Goal: Task Accomplishment & Management: Use online tool/utility

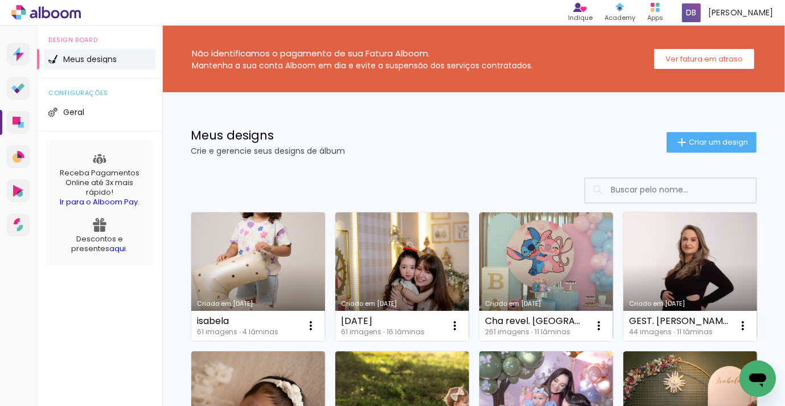
click at [225, 250] on link "Criado em [DATE]" at bounding box center [258, 276] width 134 height 129
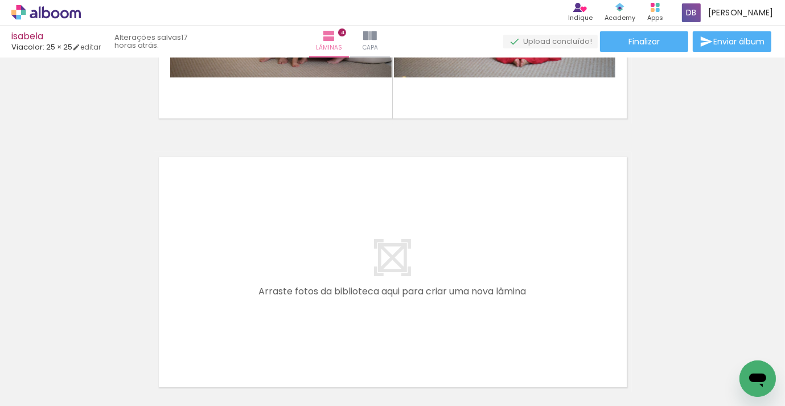
scroll to position [1040, 0]
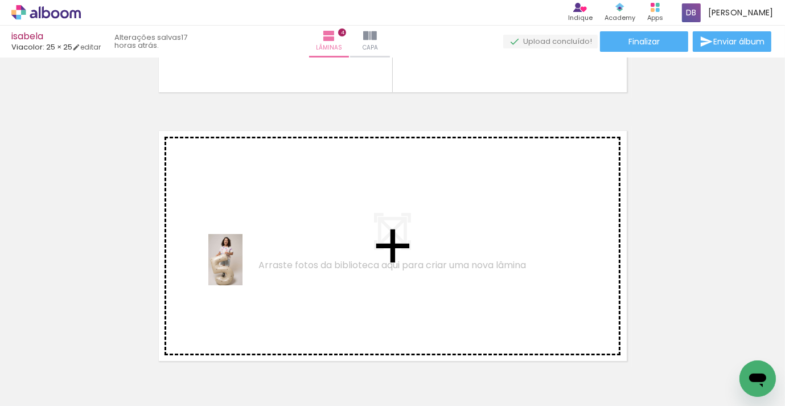
drag, startPoint x: 117, startPoint y: 375, endPoint x: 245, endPoint y: 266, distance: 167.6
click at [245, 266] on quentale-workspace at bounding box center [392, 203] width 785 height 406
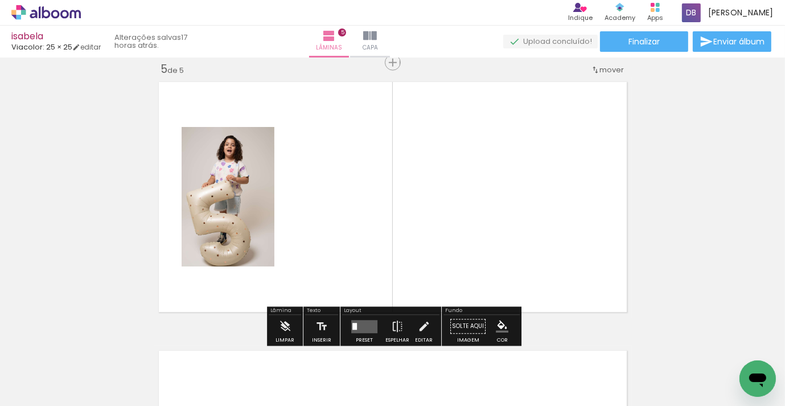
scroll to position [1089, 0]
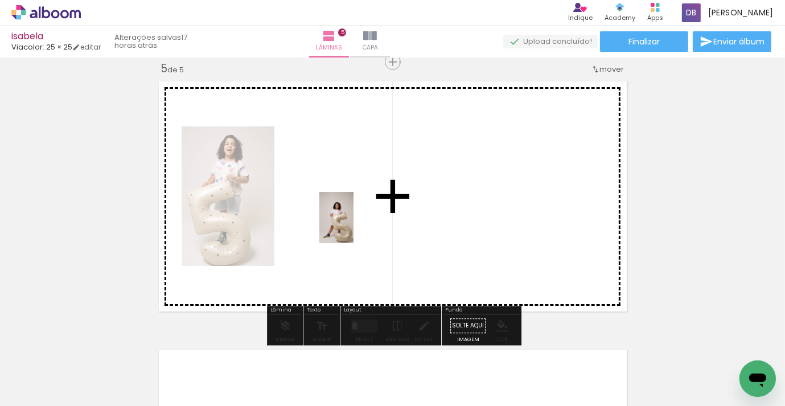
drag, startPoint x: 184, startPoint y: 343, endPoint x: 307, endPoint y: 295, distance: 131.6
click at [362, 223] on quentale-workspace at bounding box center [392, 203] width 785 height 406
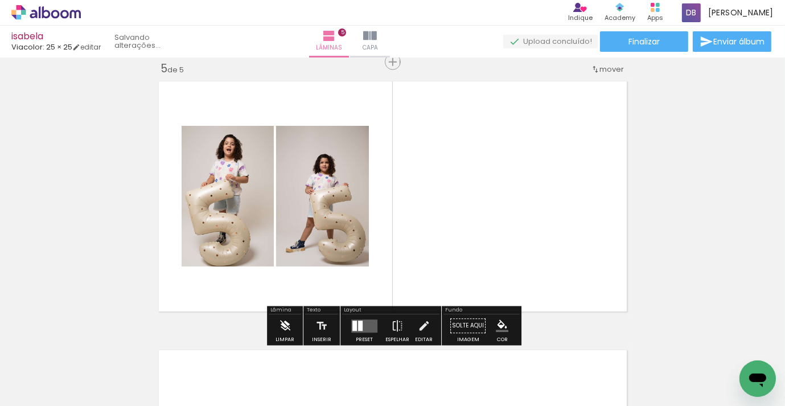
scroll to position [1089, 0]
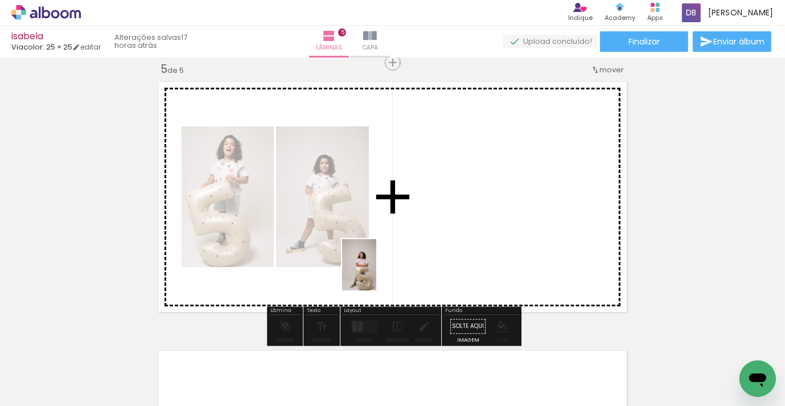
drag, startPoint x: 247, startPoint y: 360, endPoint x: 389, endPoint y: 268, distance: 169.6
click at [389, 268] on quentale-workspace at bounding box center [392, 203] width 785 height 406
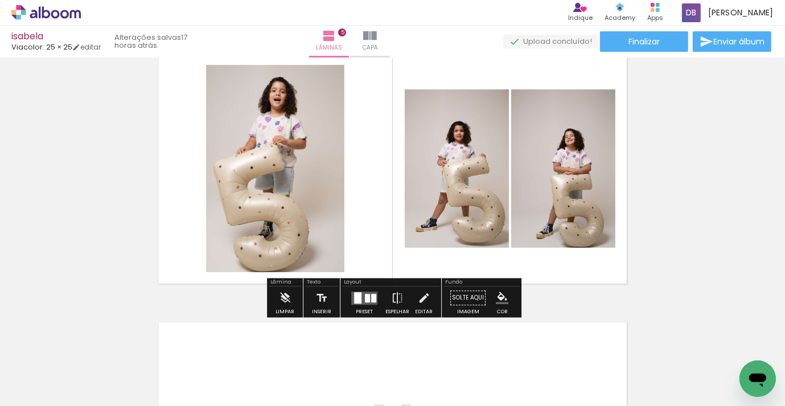
scroll to position [1119, 0]
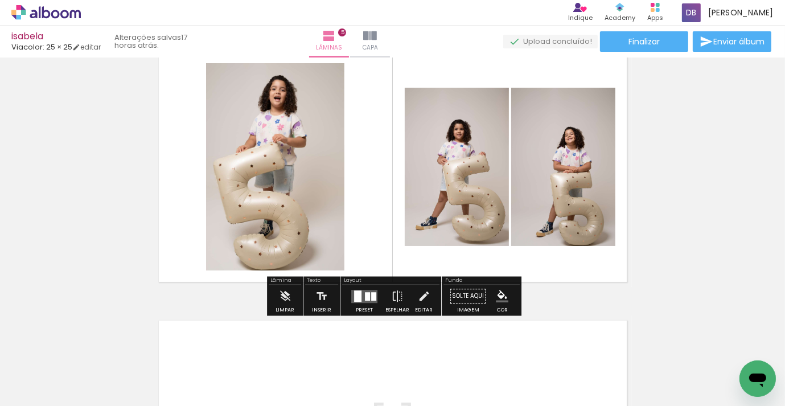
click at [362, 297] on quentale-layouter at bounding box center [364, 296] width 26 height 13
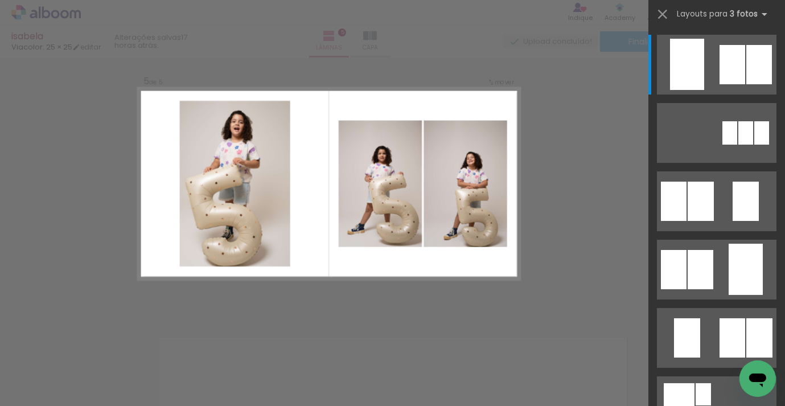
scroll to position [1089, 0]
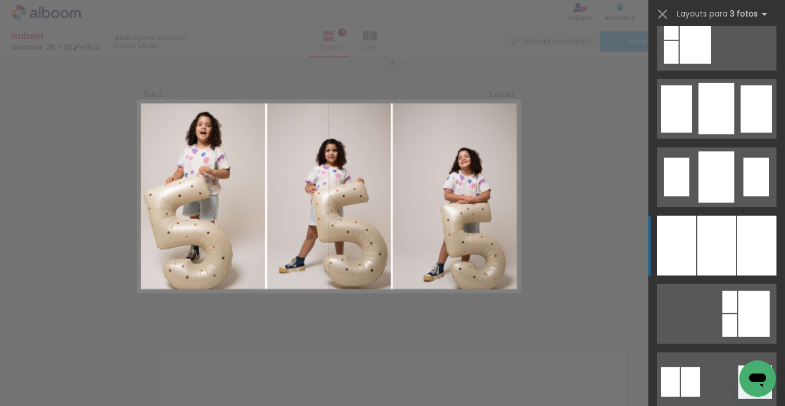
click at [723, 255] on div at bounding box center [717, 246] width 39 height 60
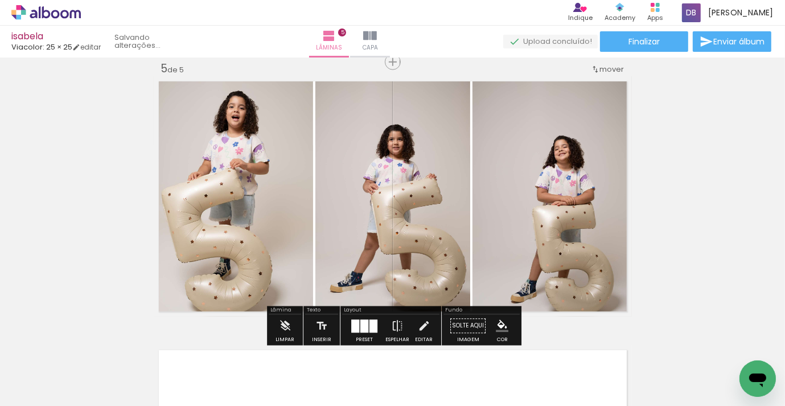
scroll to position [841, 0]
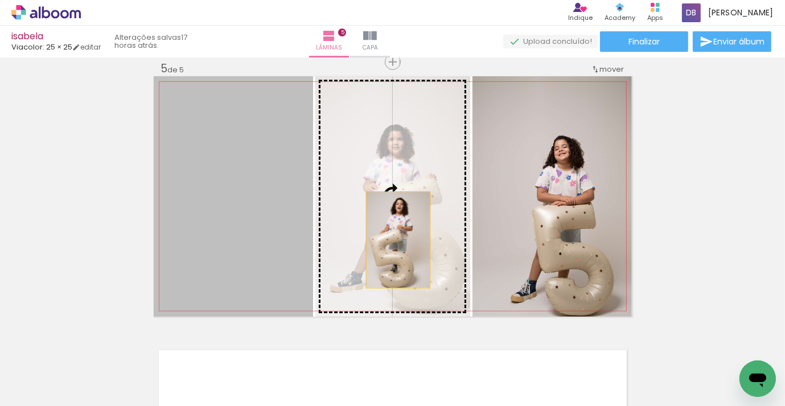
drag, startPoint x: 273, startPoint y: 247, endPoint x: 402, endPoint y: 239, distance: 129.5
click at [0, 0] on slot at bounding box center [0, 0] width 0 height 0
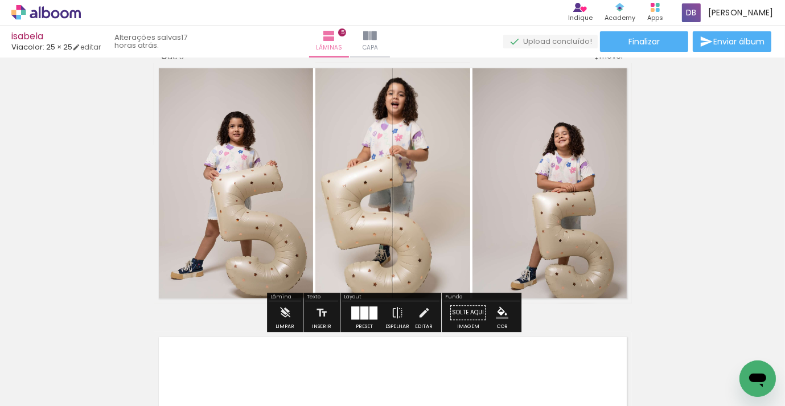
scroll to position [1091, 0]
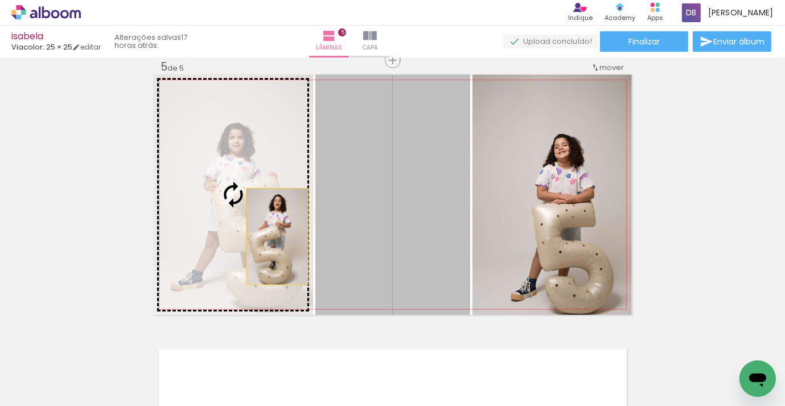
drag, startPoint x: 333, startPoint y: 240, endPoint x: 275, endPoint y: 236, distance: 58.2
click at [0, 0] on slot at bounding box center [0, 0] width 0 height 0
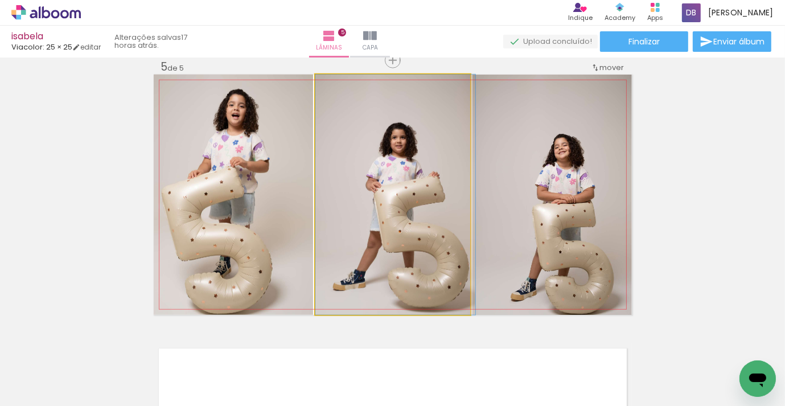
drag, startPoint x: 354, startPoint y: 224, endPoint x: 366, endPoint y: 224, distance: 12.0
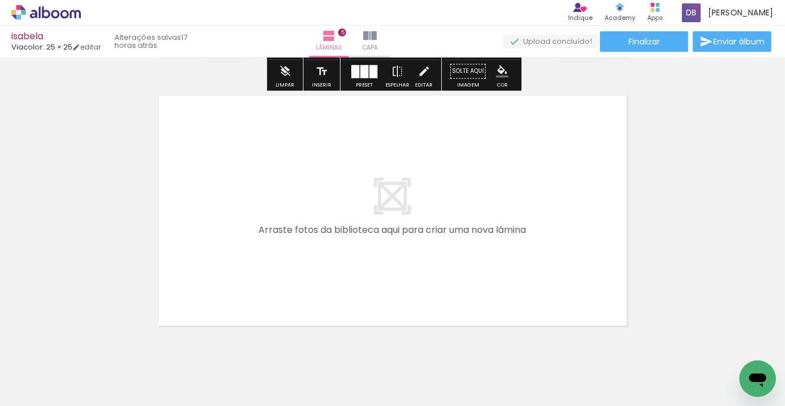
scroll to position [1380, 0]
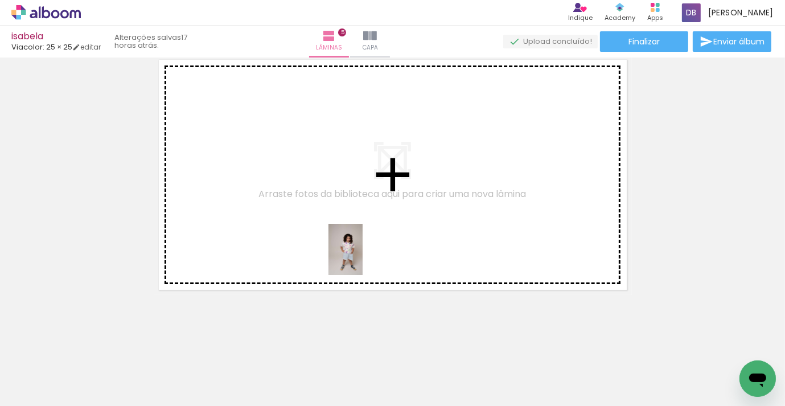
drag, startPoint x: 318, startPoint y: 370, endPoint x: 367, endPoint y: 249, distance: 130.3
click at [367, 249] on quentale-workspace at bounding box center [392, 203] width 785 height 406
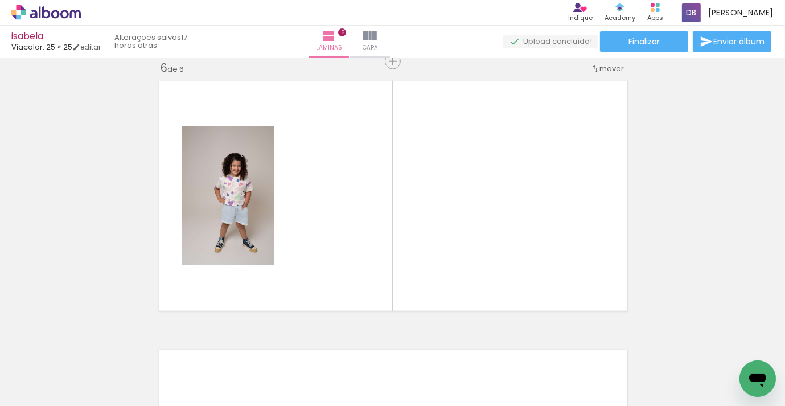
scroll to position [1358, 0]
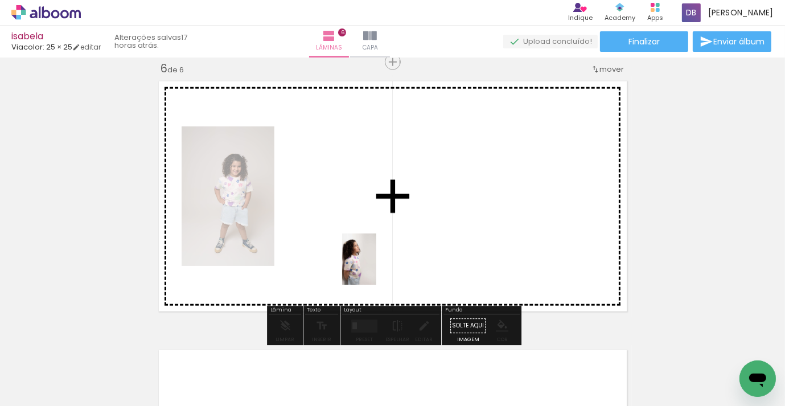
drag, startPoint x: 370, startPoint y: 355, endPoint x: 400, endPoint y: 300, distance: 62.9
click at [378, 265] on quentale-workspace at bounding box center [392, 203] width 785 height 406
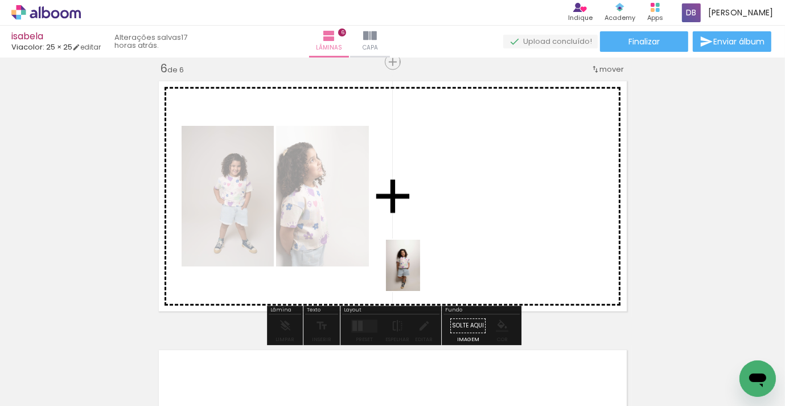
drag, startPoint x: 435, startPoint y: 350, endPoint x: 500, endPoint y: 341, distance: 65.5
click at [425, 261] on quentale-workspace at bounding box center [392, 203] width 785 height 406
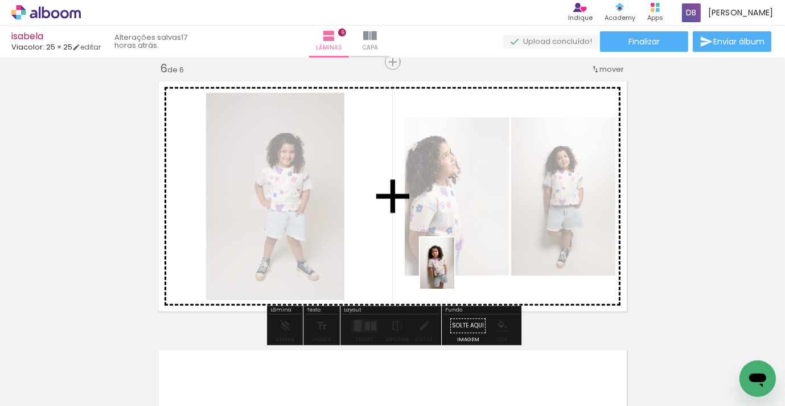
drag, startPoint x: 495, startPoint y: 359, endPoint x: 454, endPoint y: 272, distance: 96.8
click at [454, 272] on quentale-workspace at bounding box center [392, 203] width 785 height 406
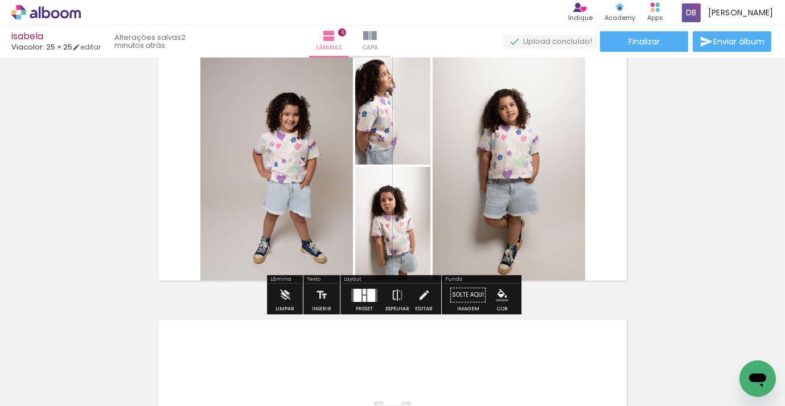
scroll to position [1390, 0]
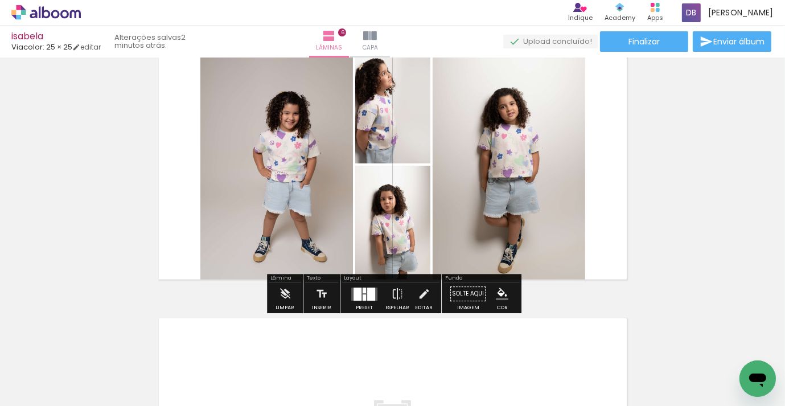
click at [355, 297] on div at bounding box center [358, 294] width 8 height 13
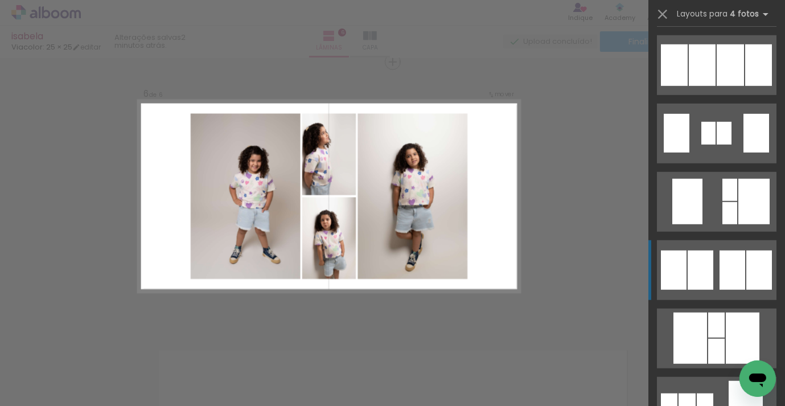
scroll to position [806, 0]
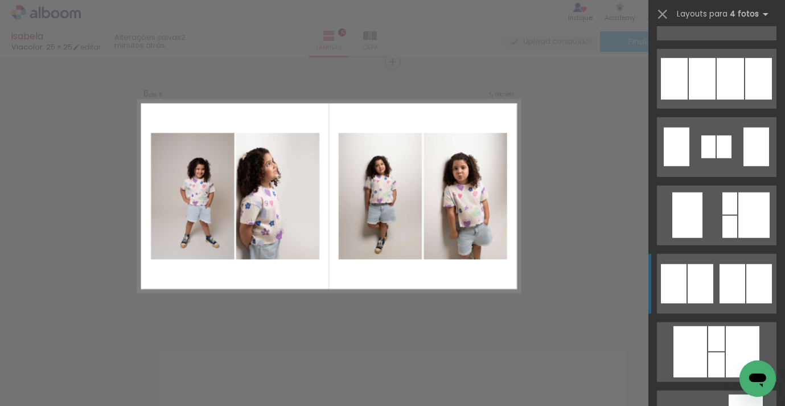
click at [702, 158] on div at bounding box center [709, 147] width 14 height 23
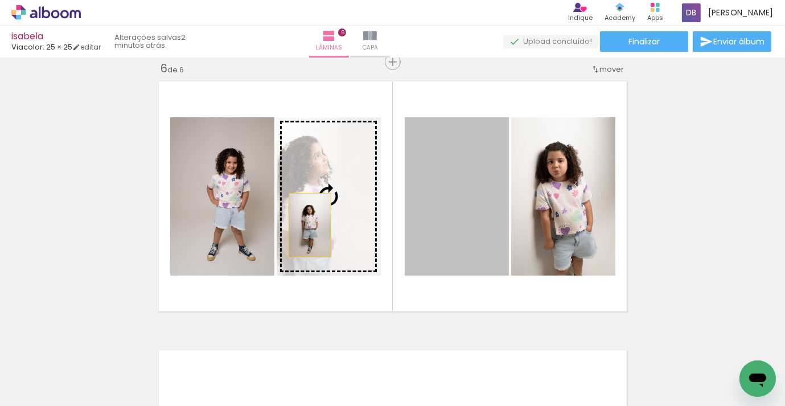
drag, startPoint x: 461, startPoint y: 227, endPoint x: 310, endPoint y: 225, distance: 151.5
click at [0, 0] on slot at bounding box center [0, 0] width 0 height 0
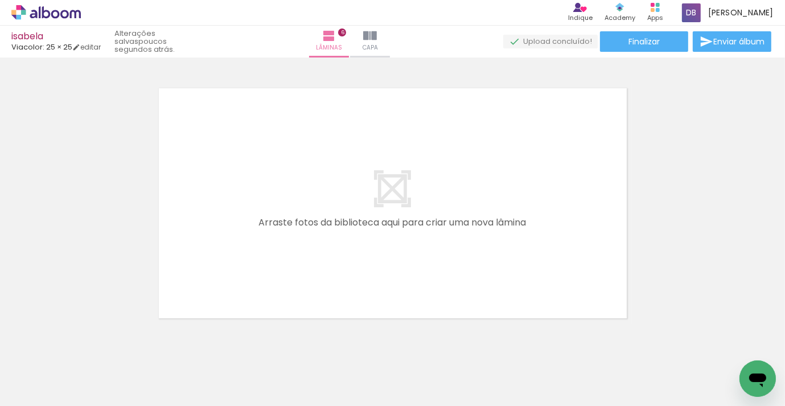
scroll to position [0, 342]
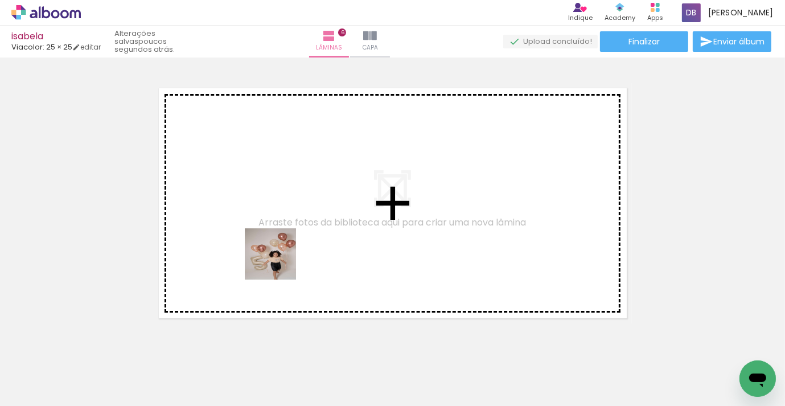
drag, startPoint x: 232, startPoint y: 372, endPoint x: 288, endPoint y: 246, distance: 137.9
click at [288, 246] on quentale-workspace at bounding box center [392, 203] width 785 height 406
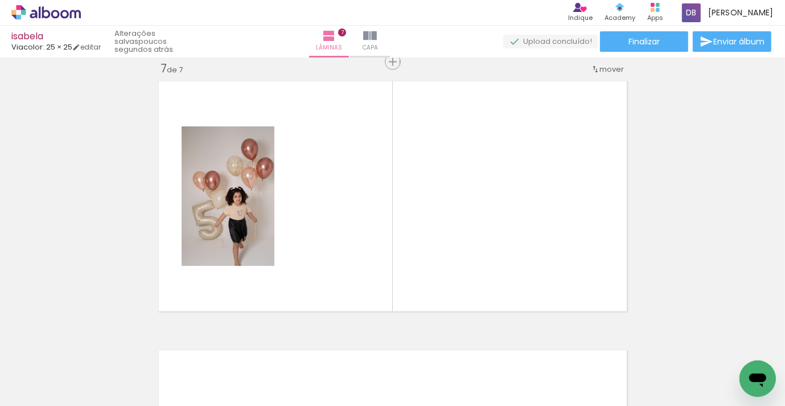
scroll to position [1627, 0]
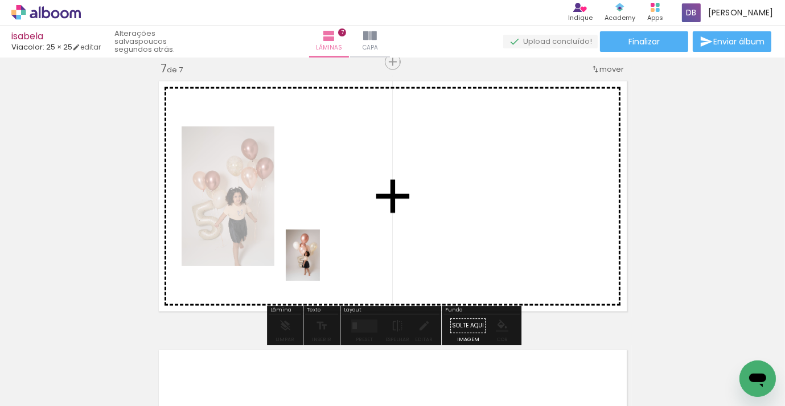
drag, startPoint x: 288, startPoint y: 380, endPoint x: 345, endPoint y: 305, distance: 94.6
click at [326, 263] on quentale-workspace at bounding box center [392, 203] width 785 height 406
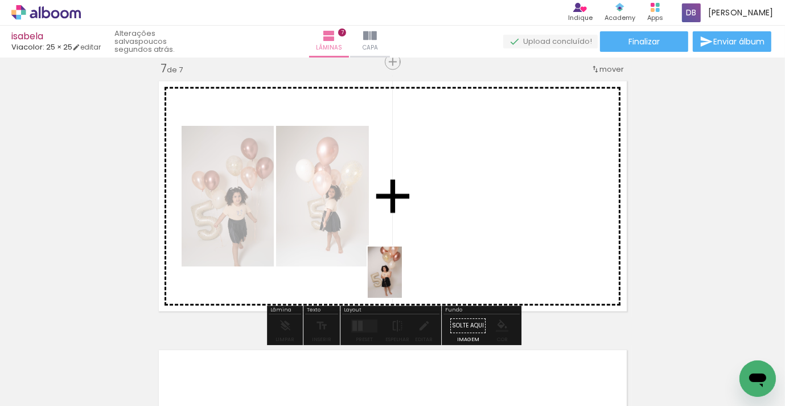
drag, startPoint x: 355, startPoint y: 358, endPoint x: 425, endPoint y: 332, distance: 74.2
click at [407, 277] on quentale-workspace at bounding box center [392, 203] width 785 height 406
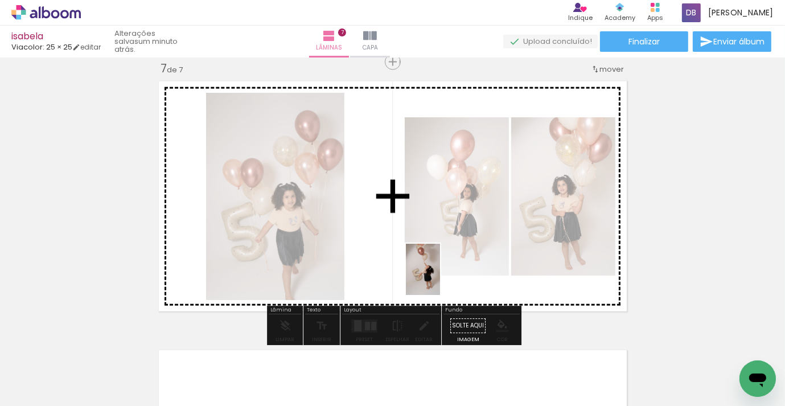
drag, startPoint x: 417, startPoint y: 361, endPoint x: 440, endPoint y: 278, distance: 86.2
click at [440, 278] on quentale-workspace at bounding box center [392, 203] width 785 height 406
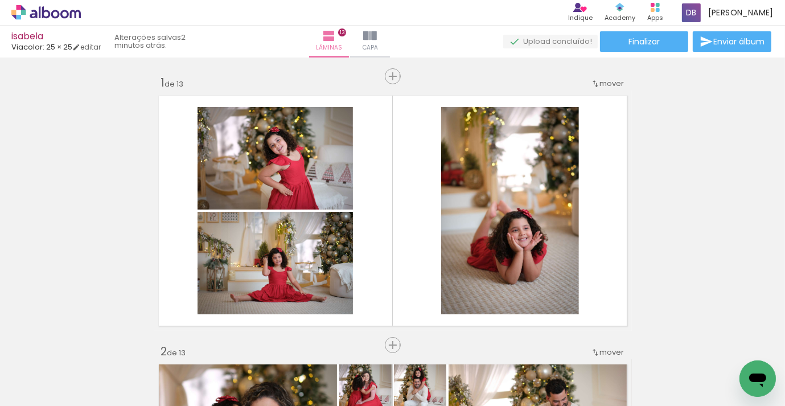
scroll to position [0, 3201]
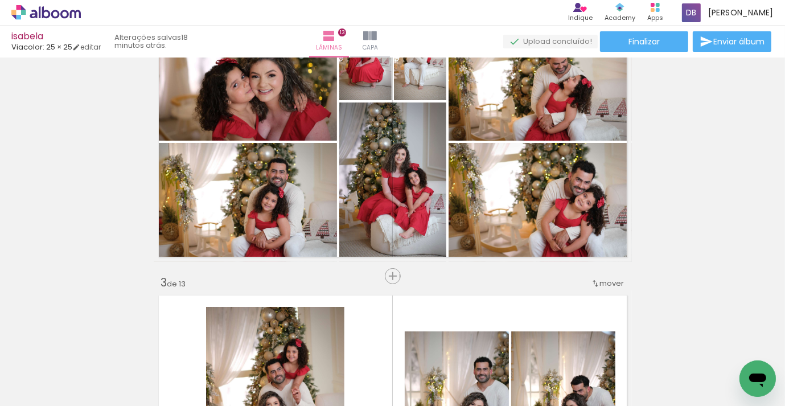
scroll to position [0, 3201]
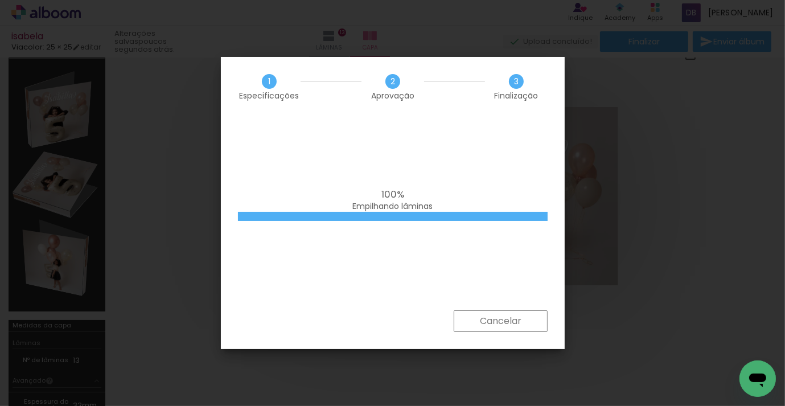
scroll to position [0, 3265]
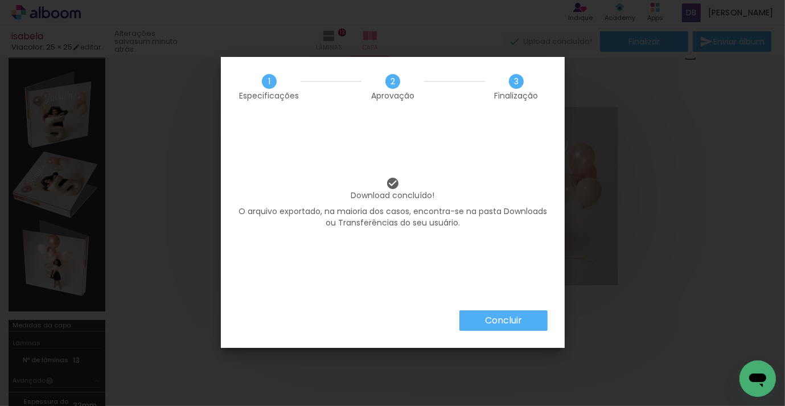
click at [0, 0] on slot "Concluir" at bounding box center [0, 0] width 0 height 0
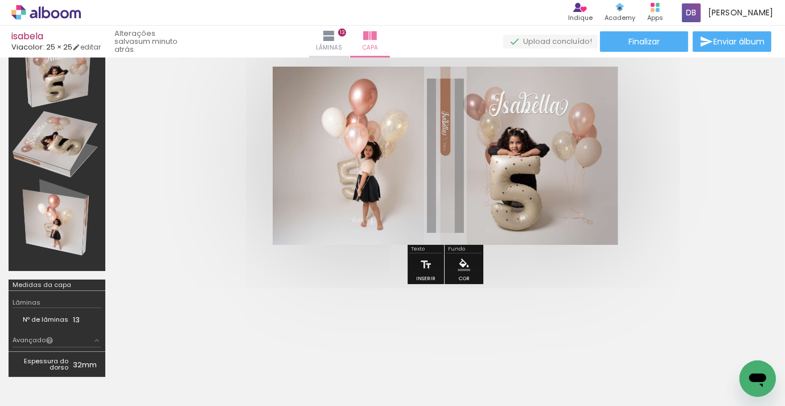
scroll to position [0, 0]
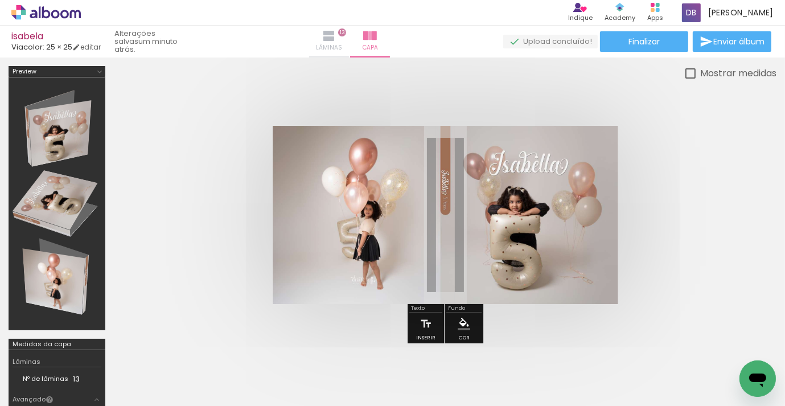
click at [342, 44] on span "Lâminas" at bounding box center [329, 48] width 26 height 10
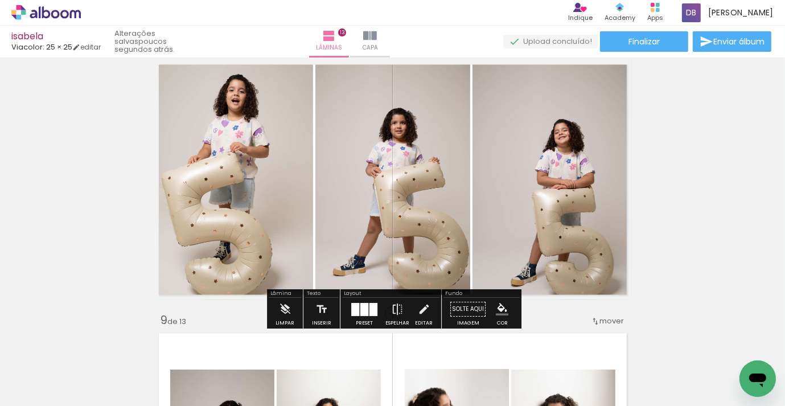
scroll to position [1920, 0]
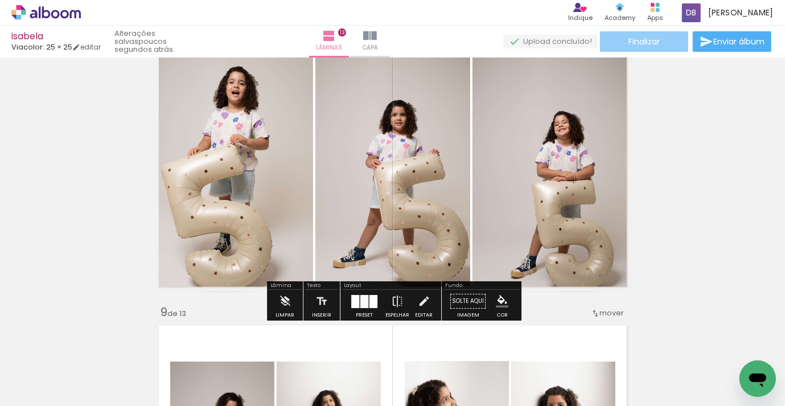
click at [658, 46] on paper-button "Finalizar" at bounding box center [644, 41] width 88 height 20
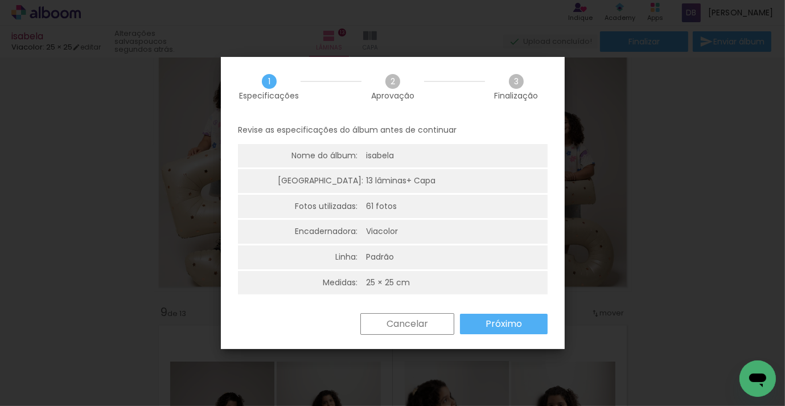
click at [0, 0] on slot "Próximo" at bounding box center [0, 0] width 0 height 0
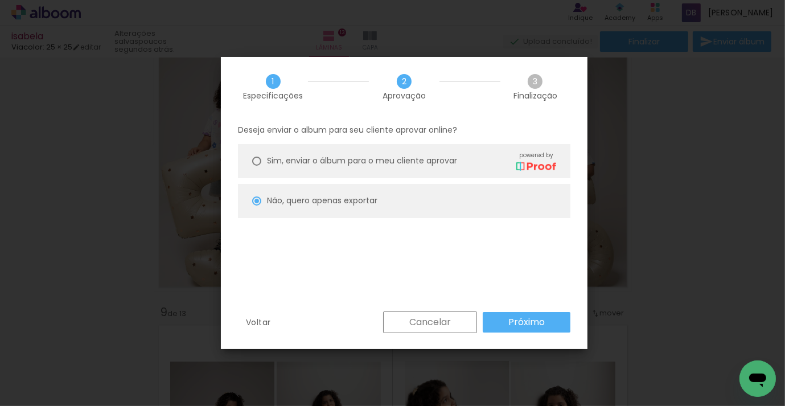
click at [388, 206] on paper-radio-button "Não, quero apenas exportar" at bounding box center [404, 201] width 333 height 34
type paper-radio-button "on"
click at [504, 321] on paper-button "Próximo" at bounding box center [527, 322] width 88 height 20
type input "Alta, 300 DPI"
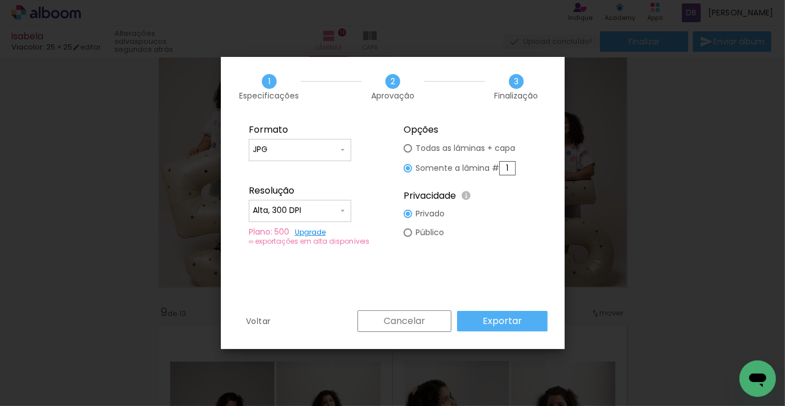
drag, startPoint x: 512, startPoint y: 168, endPoint x: 516, endPoint y: 173, distance: 6.5
click at [512, 168] on input "1" at bounding box center [507, 168] width 17 height 14
type paper-radio-button "on"
type input "8"
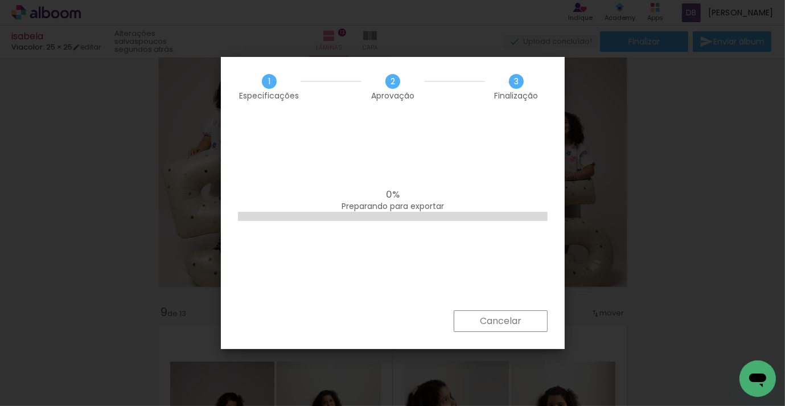
scroll to position [0, 3265]
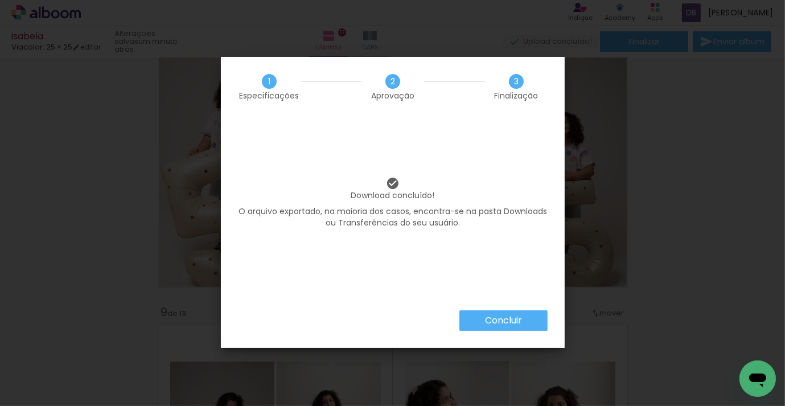
scroll to position [0, 3265]
click at [0, 0] on slot "Concluir" at bounding box center [0, 0] width 0 height 0
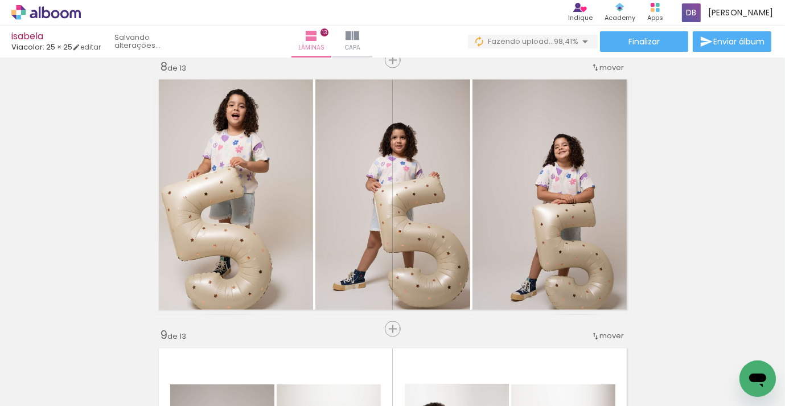
scroll to position [0, 3393]
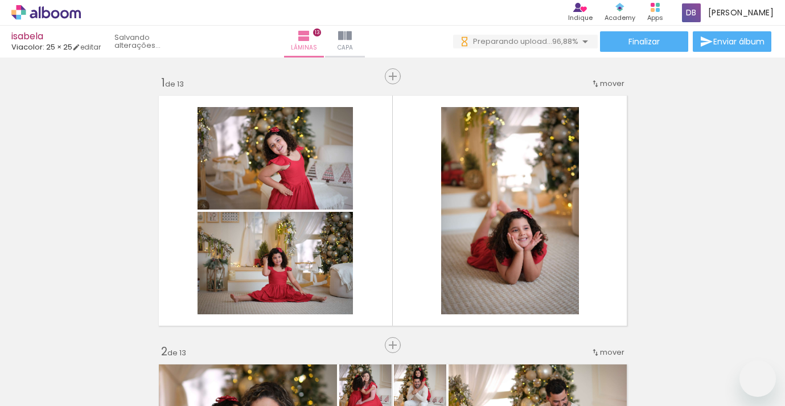
click at [174, 359] on quentale-workspace at bounding box center [392, 203] width 785 height 406
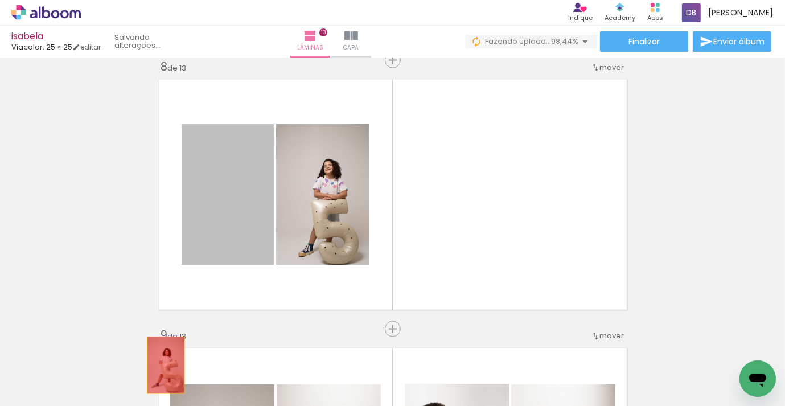
drag, startPoint x: 241, startPoint y: 210, endPoint x: 166, endPoint y: 365, distance: 172.4
click at [166, 365] on quentale-workspace at bounding box center [392, 203] width 785 height 406
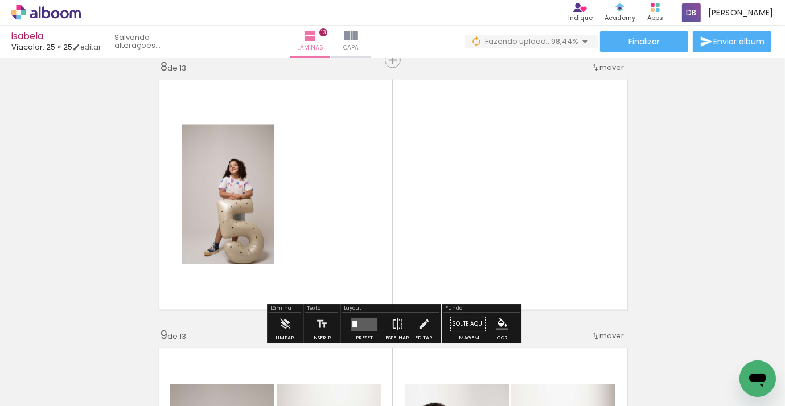
scroll to position [0, 3393]
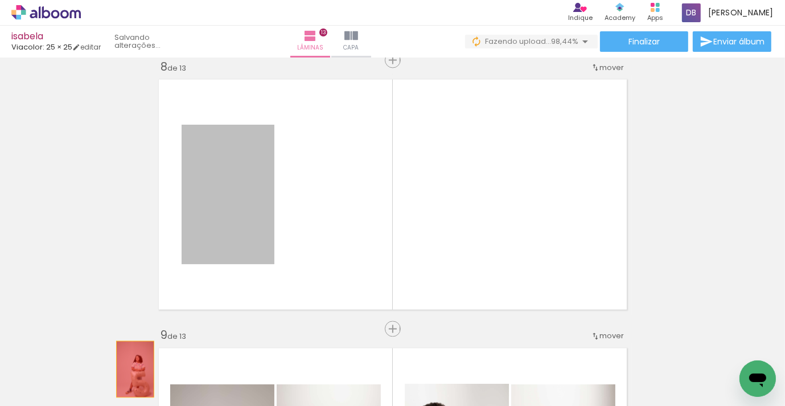
drag, startPoint x: 233, startPoint y: 245, endPoint x: 135, endPoint y: 369, distance: 158.5
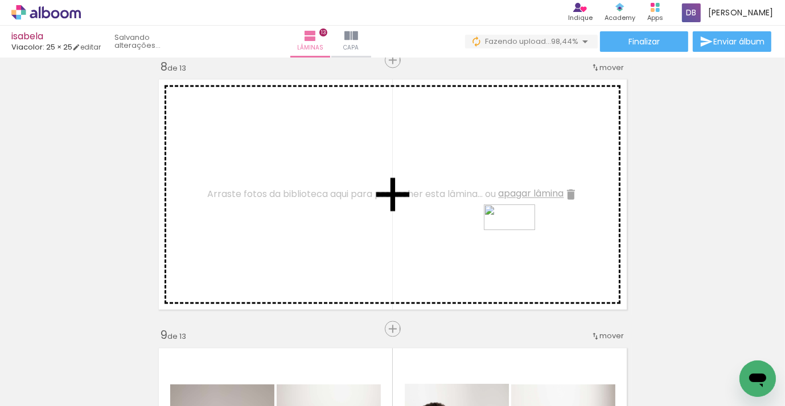
drag, startPoint x: 724, startPoint y: 373, endPoint x: 518, endPoint y: 239, distance: 245.6
click at [518, 239] on quentale-workspace at bounding box center [392, 203] width 785 height 406
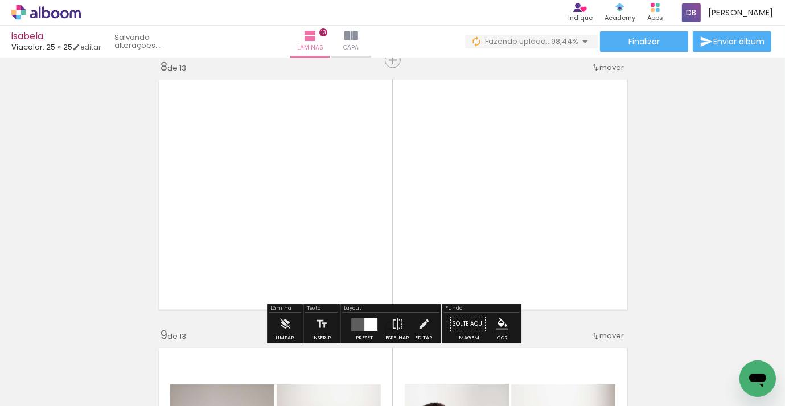
click at [372, 327] on div at bounding box center [370, 324] width 13 height 13
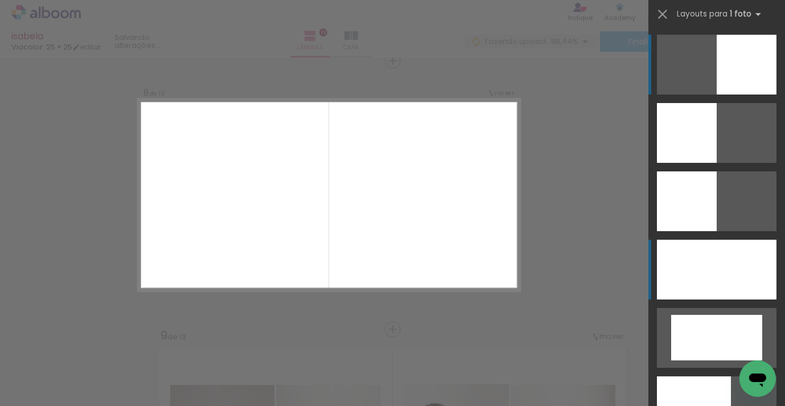
scroll to position [1896, 0]
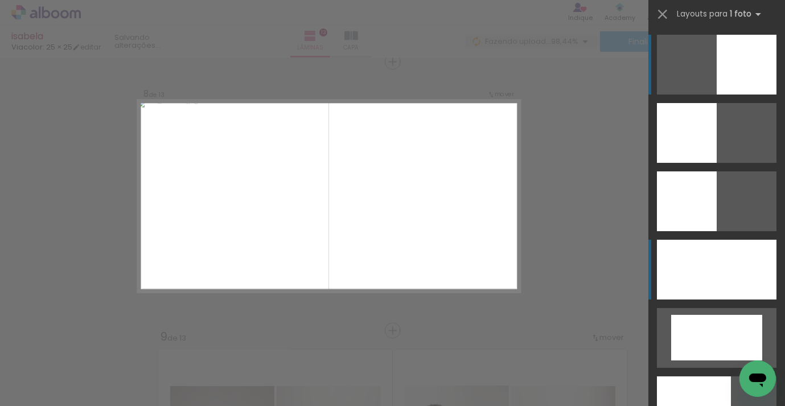
click at [688, 267] on div at bounding box center [717, 270] width 120 height 60
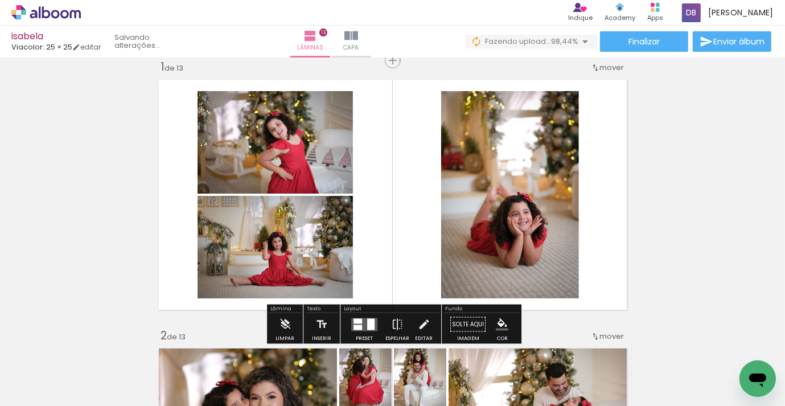
scroll to position [0, 0]
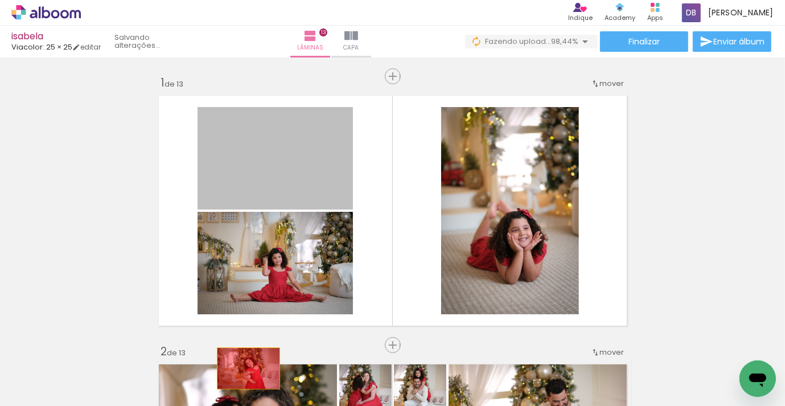
drag, startPoint x: 278, startPoint y: 186, endPoint x: 273, endPoint y: 249, distance: 63.4
click at [248, 368] on quentale-workspace at bounding box center [392, 203] width 785 height 406
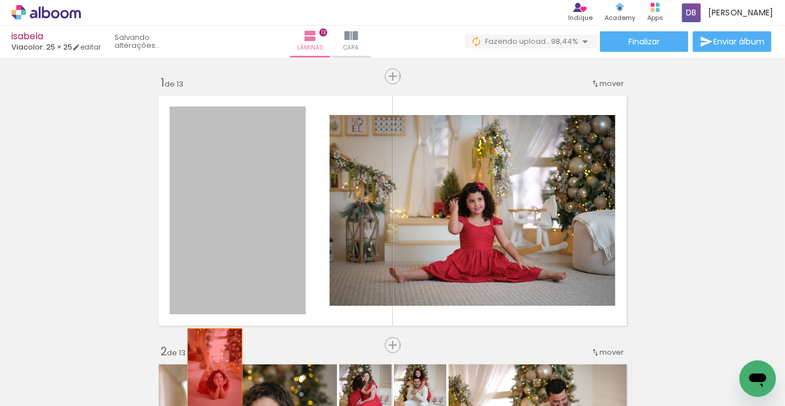
drag, startPoint x: 264, startPoint y: 229, endPoint x: 215, endPoint y: 370, distance: 148.9
click at [215, 370] on quentale-workspace at bounding box center [392, 203] width 785 height 406
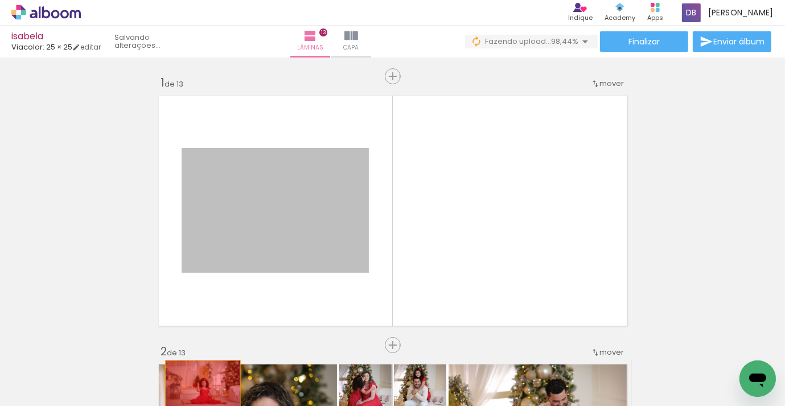
drag, startPoint x: 261, startPoint y: 262, endPoint x: 203, endPoint y: 385, distance: 136.8
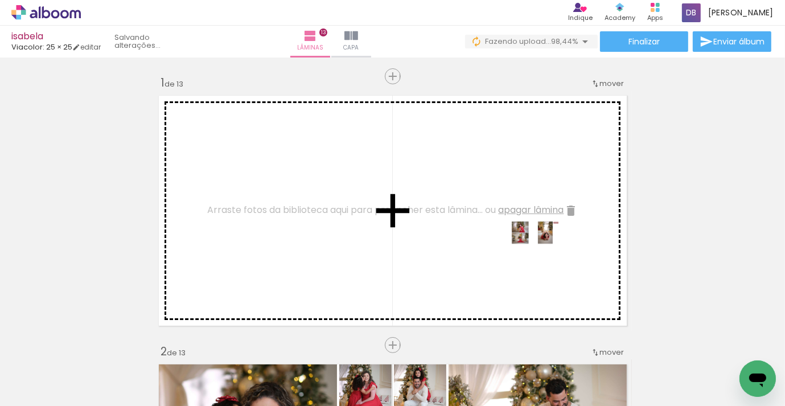
drag, startPoint x: 670, startPoint y: 376, endPoint x: 542, endPoint y: 254, distance: 176.8
click at [542, 254] on quentale-workspace at bounding box center [392, 203] width 785 height 406
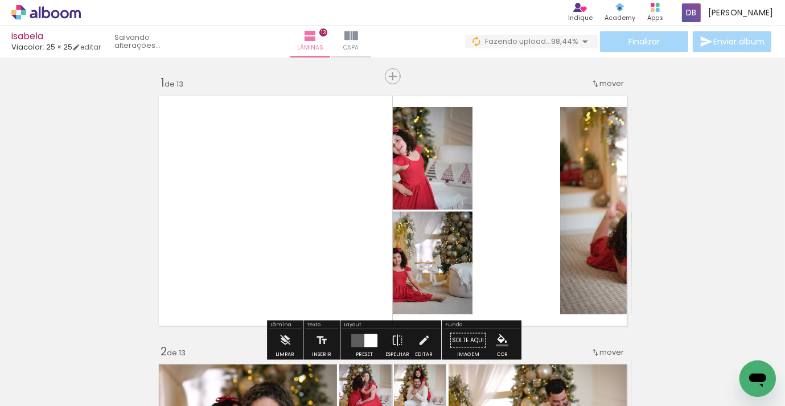
click at [370, 333] on div at bounding box center [364, 340] width 31 height 23
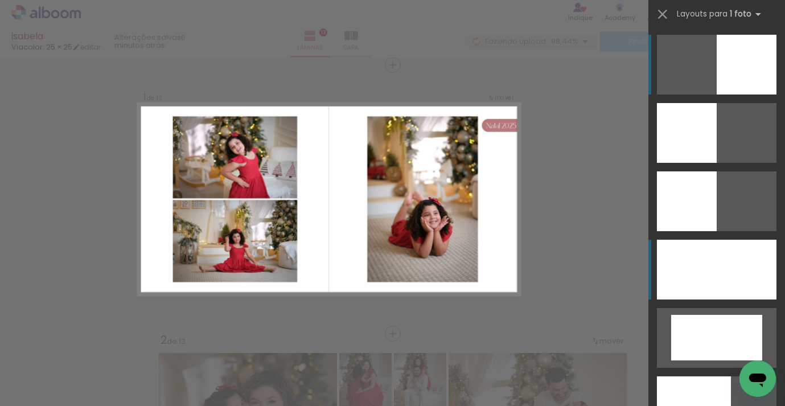
click at [714, 270] on div at bounding box center [717, 270] width 120 height 60
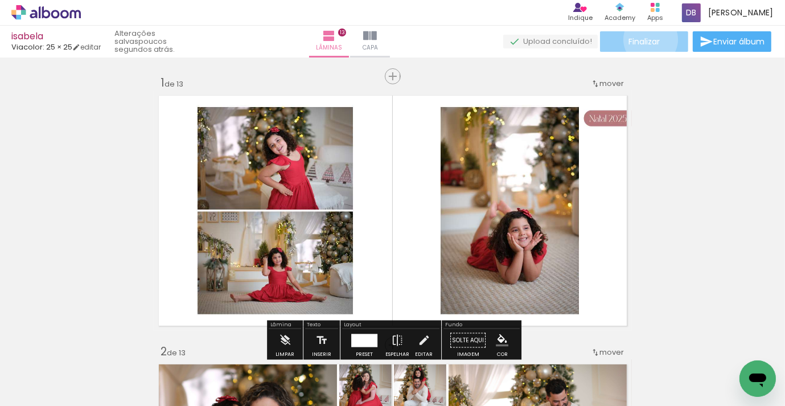
click at [647, 39] on span "Finalizar" at bounding box center [644, 42] width 31 height 8
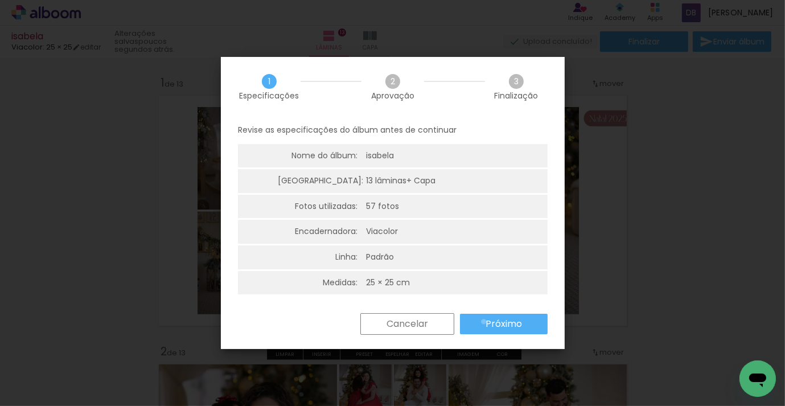
click at [483, 322] on paper-button "Próximo" at bounding box center [504, 324] width 88 height 20
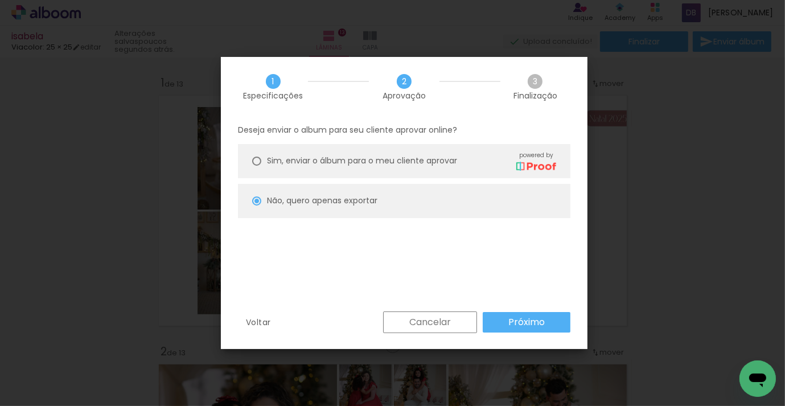
click at [416, 169] on div "Sim, enviar o álbum para o meu cliente aprovar powered by" at bounding box center [411, 161] width 289 height 20
type paper-radio-button "on"
click at [0, 0] on slot "Próximo" at bounding box center [0, 0] width 0 height 0
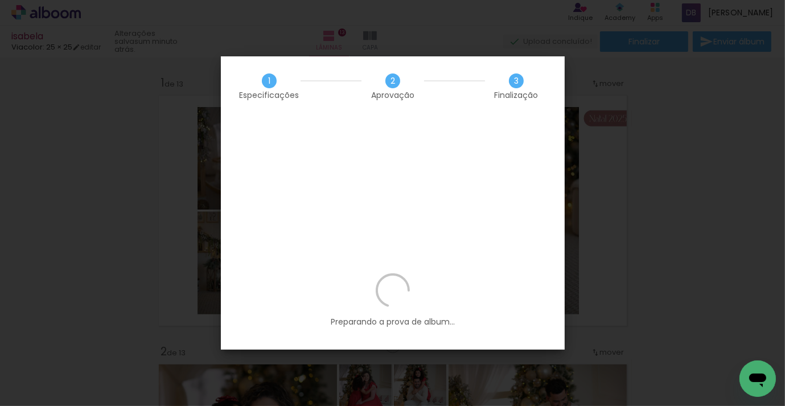
scroll to position [0, 3393]
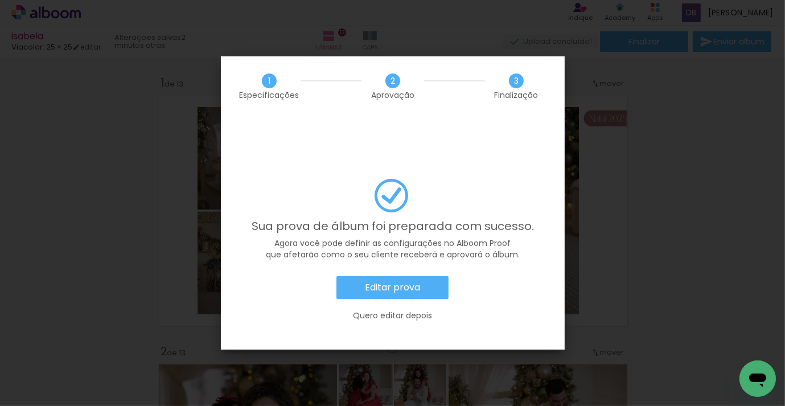
click at [0, 0] on slot "Editar prova" at bounding box center [0, 0] width 0 height 0
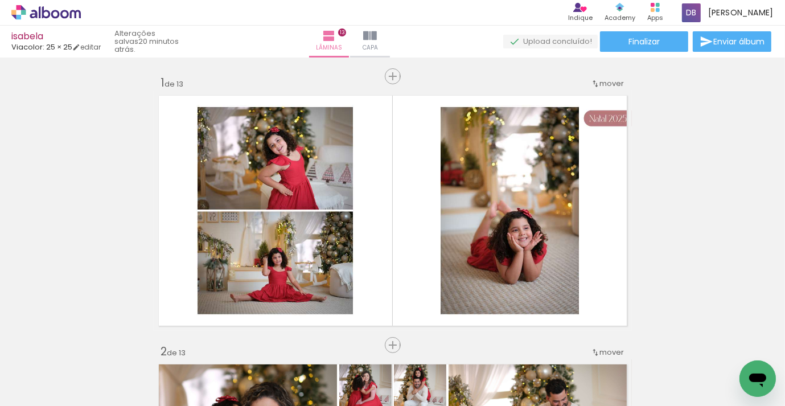
scroll to position [0, 3393]
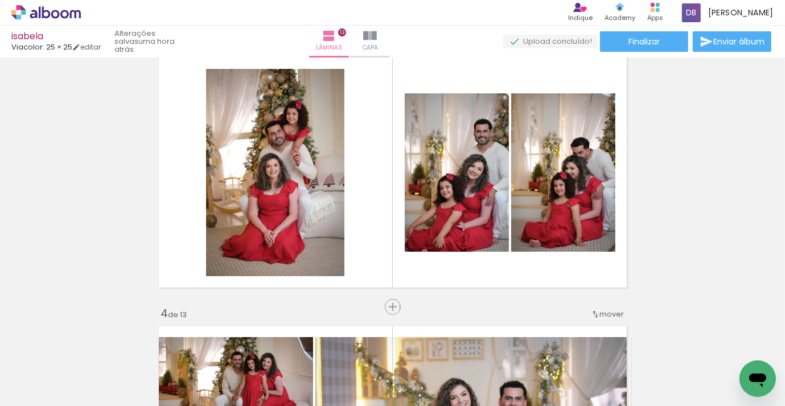
scroll to position [581, 0]
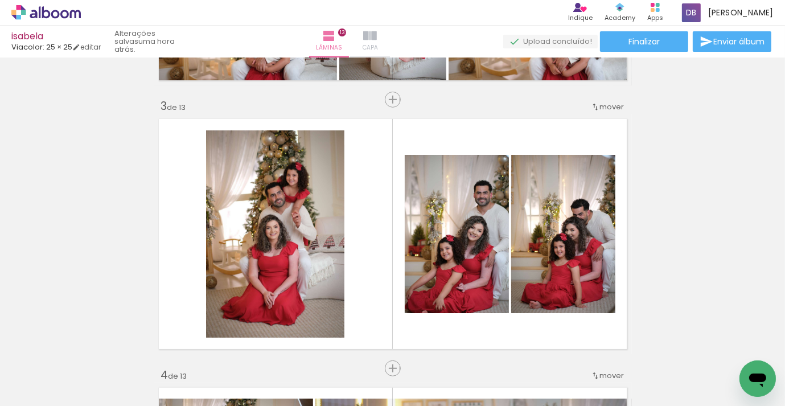
click at [385, 37] on paper-button "Capa" at bounding box center [370, 42] width 40 height 32
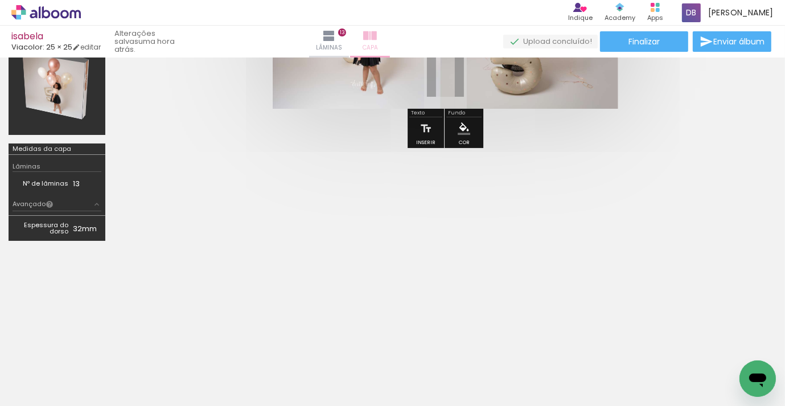
scroll to position [195, 0]
click at [390, 38] on paper-button "Capa" at bounding box center [370, 42] width 40 height 32
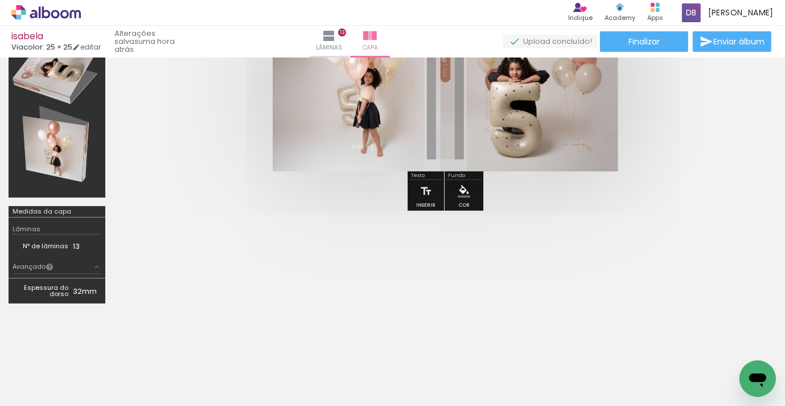
scroll to position [0, 0]
